Goal: Navigation & Orientation: Find specific page/section

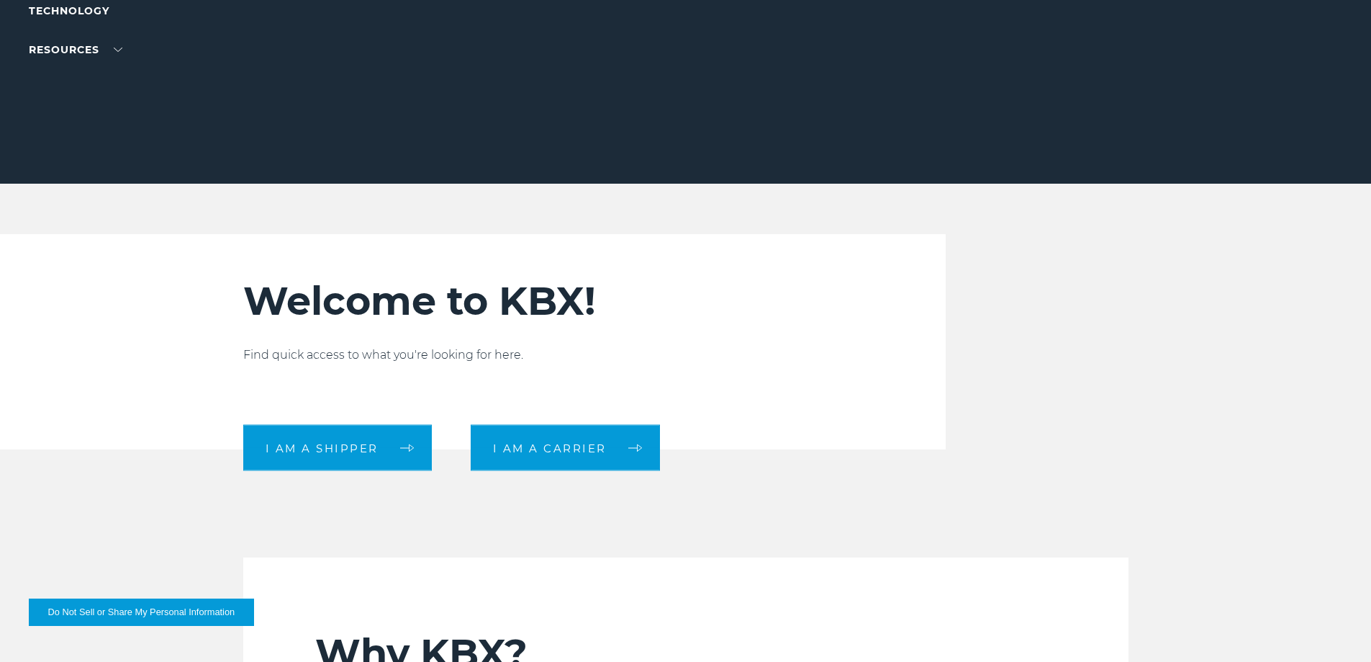
scroll to position [288, 0]
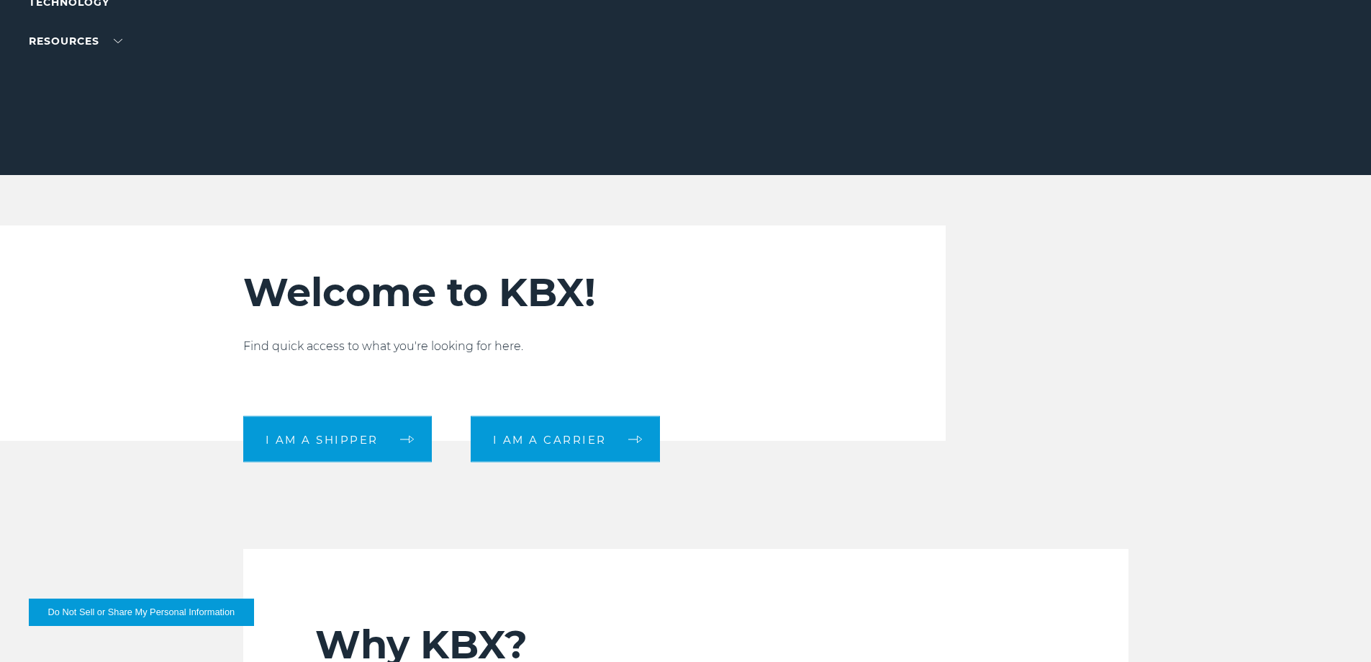
click at [254, 608] on button "Do Not Sell or Share My Personal Information" at bounding box center [141, 611] width 225 height 27
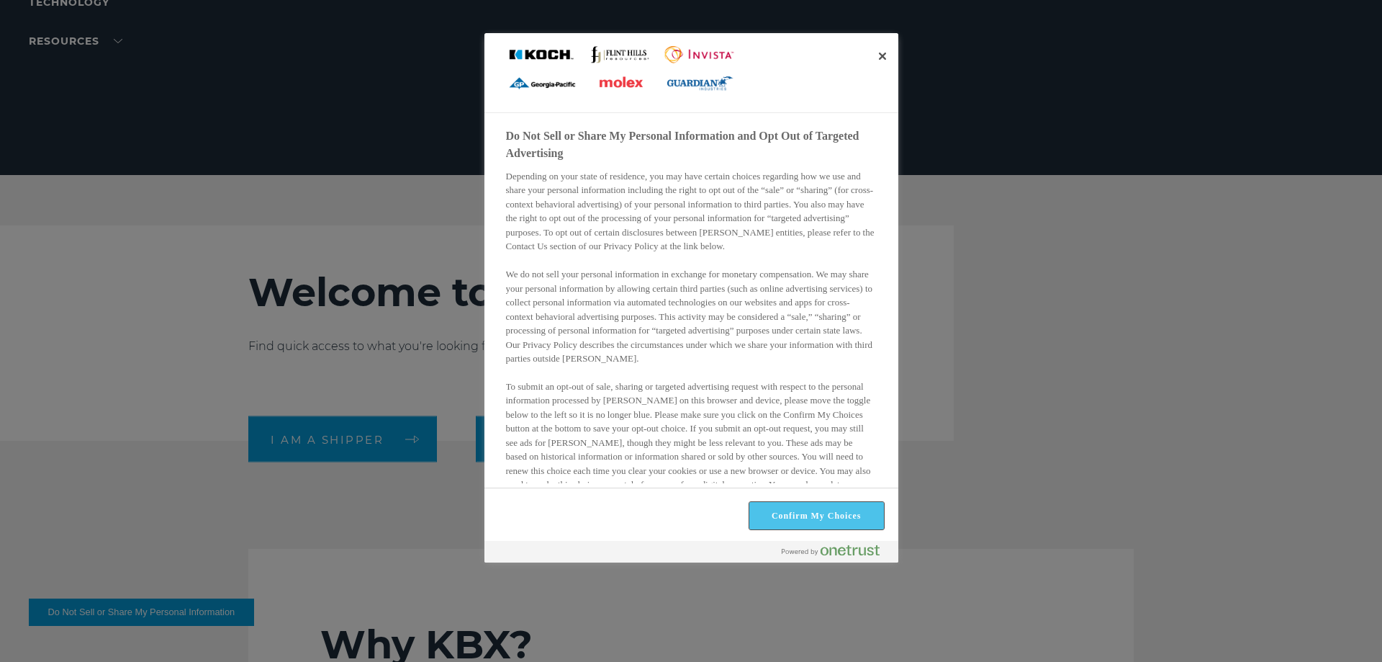
click at [817, 509] on button "Confirm My Choices" at bounding box center [816, 515] width 135 height 27
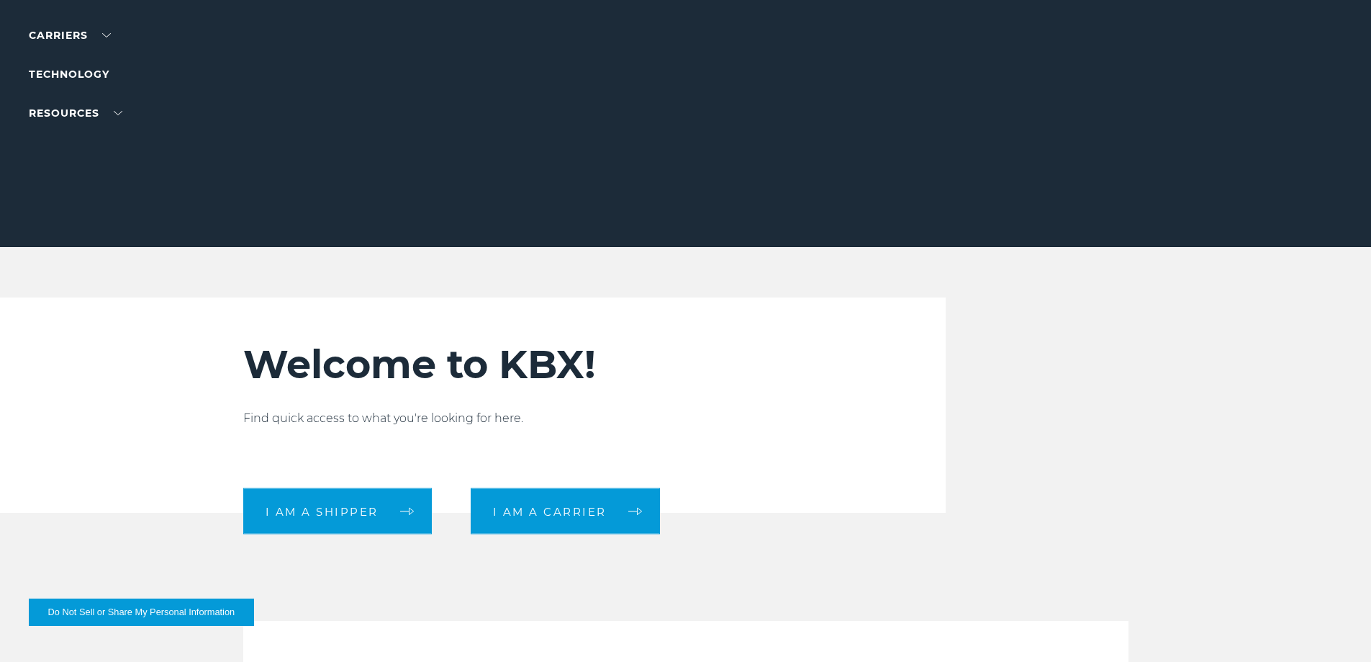
scroll to position [0, 0]
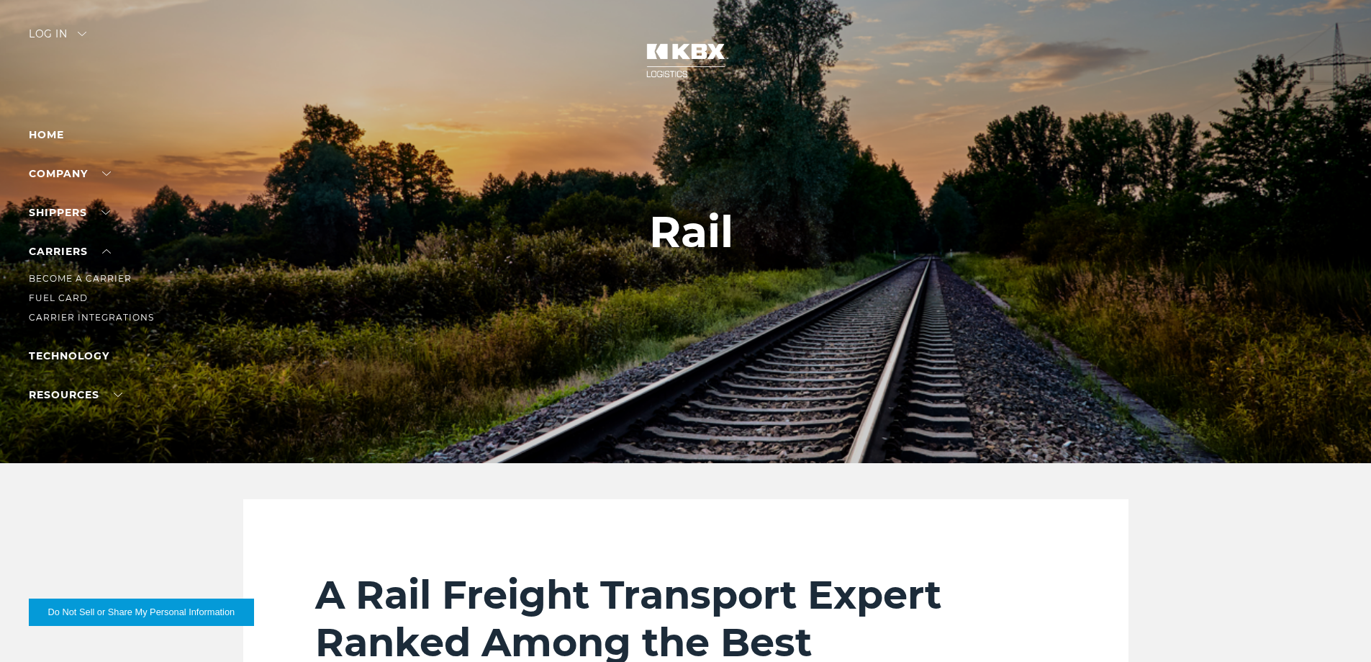
click at [112, 256] on li "Carriers Become a Carrier Fuel Card Carrier Integrations" at bounding box center [91, 284] width 125 height 83
click at [110, 253] on link "Carriers" at bounding box center [70, 251] width 82 height 13
click at [99, 251] on link "Carriers" at bounding box center [70, 251] width 82 height 13
click at [197, 243] on div at bounding box center [691, 231] width 1382 height 463
click at [60, 135] on link "Home" at bounding box center [46, 134] width 35 height 13
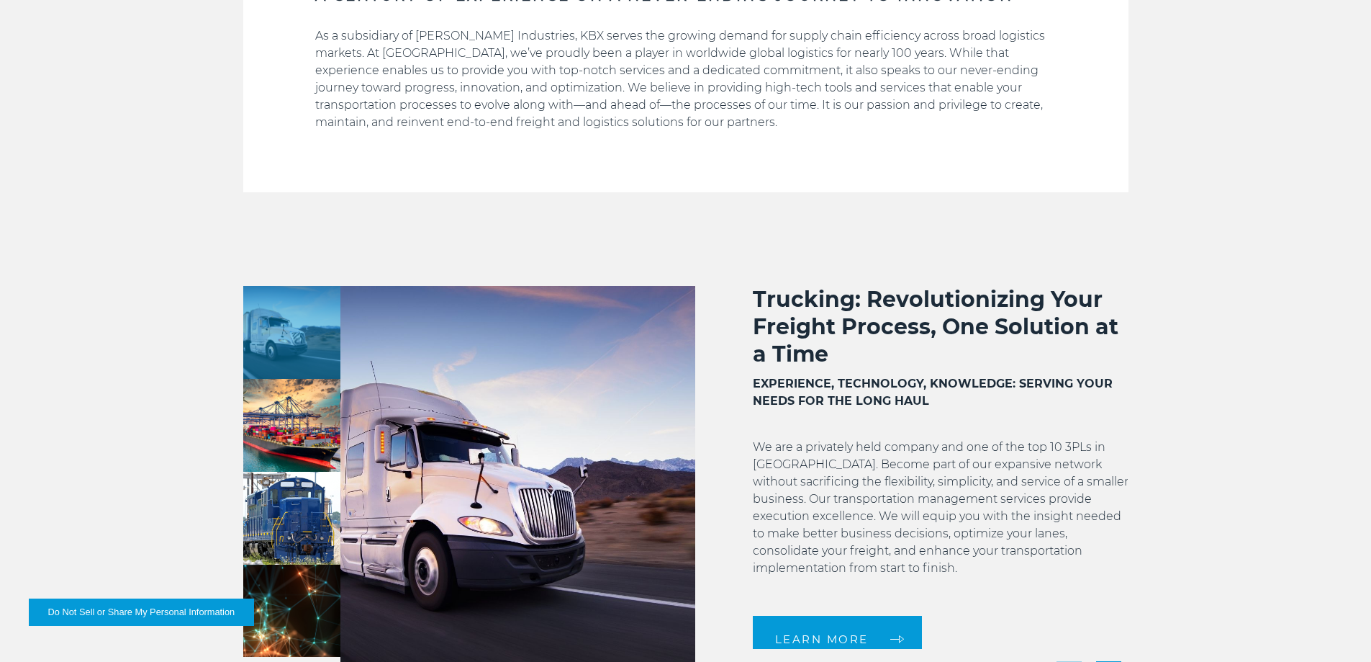
scroll to position [1008, 0]
